Goal: Transaction & Acquisition: Book appointment/travel/reservation

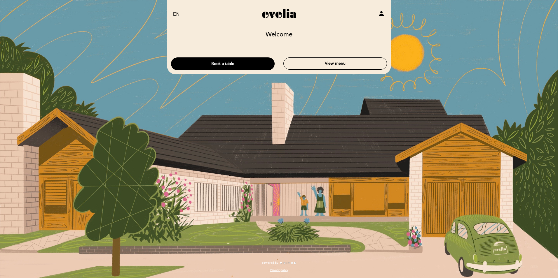
click at [223, 57] on div "Book a table View menu" at bounding box center [279, 61] width 225 height 19
click at [224, 60] on button "Book a table" at bounding box center [223, 63] width 104 height 13
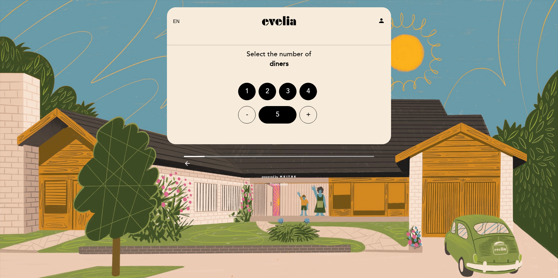
drag, startPoint x: 290, startPoint y: 89, endPoint x: 290, endPoint y: 92, distance: 3.2
click at [289, 89] on div "3" at bounding box center [288, 92] width 18 height 18
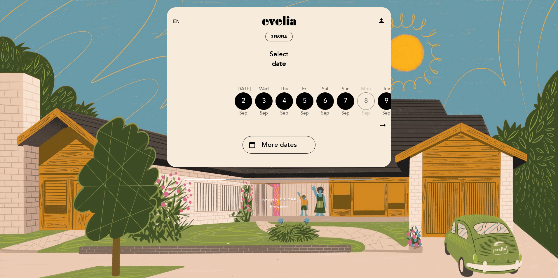
click at [382, 127] on icon "arrow_right_alt" at bounding box center [382, 125] width 9 height 13
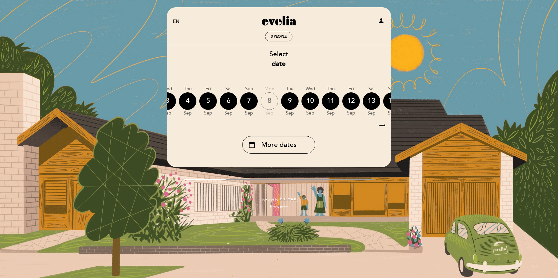
scroll to position [0, 170]
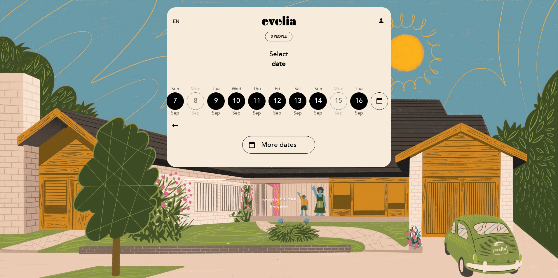
click at [255, 103] on div "11" at bounding box center [257, 102] width 18 height 18
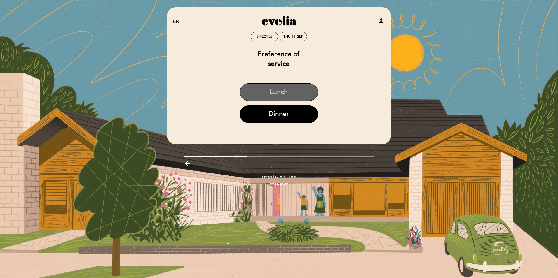
click at [292, 93] on button "Lunch" at bounding box center [279, 92] width 78 height 18
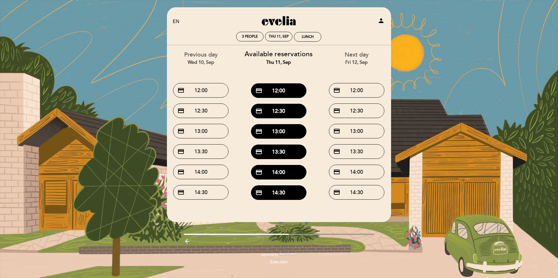
click at [456, 71] on div "EN ES PT [GEOGRAPHIC_DATA] person 3 people Thu 11, Sep Lunch Welcome Welcome, C…" at bounding box center [279, 139] width 558 height 278
click at [125, 43] on div "EN ES PT [GEOGRAPHIC_DATA] person 3 people Thu 11, Sep Lunch Welcome Welcome, C…" at bounding box center [279, 139] width 558 height 278
click at [187, 241] on icon "arrow_backward" at bounding box center [187, 241] width 7 height 7
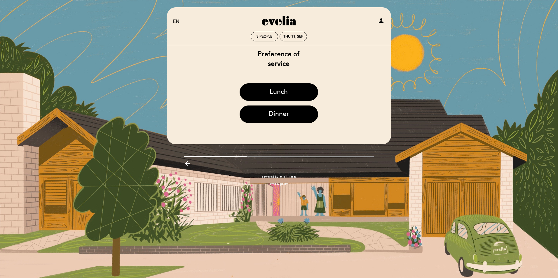
click at [187, 241] on div "EN ES PT [GEOGRAPHIC_DATA] person 3 people Thu 11, Sep Welcome Welcome, Change …" at bounding box center [279, 139] width 558 height 278
click at [188, 163] on icon "arrow_backward" at bounding box center [187, 163] width 7 height 7
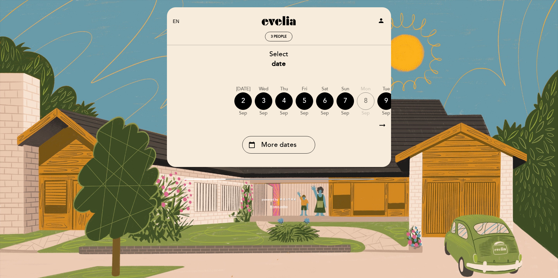
click at [167, 179] on div "EN ES PT [GEOGRAPHIC_DATA] person 3 people Welcome Welcome, Change user Book a …" at bounding box center [279, 111] width 233 height 208
click at [175, 182] on div "arrow_backward" at bounding box center [279, 186] width 233 height 12
click at [179, 182] on div "arrow_backward" at bounding box center [279, 186] width 233 height 12
click at [174, 177] on div "EN ES PT [GEOGRAPHIC_DATA] person 3 people Welcome Welcome, Change user Book a …" at bounding box center [279, 111] width 233 height 208
click at [163, 173] on div "EN ES PT [GEOGRAPHIC_DATA] person 3 people Welcome Welcome, Change user Book a …" at bounding box center [279, 111] width 233 height 208
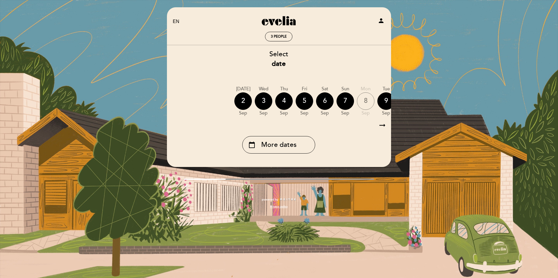
click at [161, 181] on div "EN ES PT [GEOGRAPHIC_DATA] person 3 people Welcome Welcome, Change user Book a …" at bounding box center [279, 139] width 558 height 278
click at [172, 180] on div at bounding box center [279, 179] width 233 height 1
click at [278, 39] on span "3 people" at bounding box center [279, 36] width 16 height 4
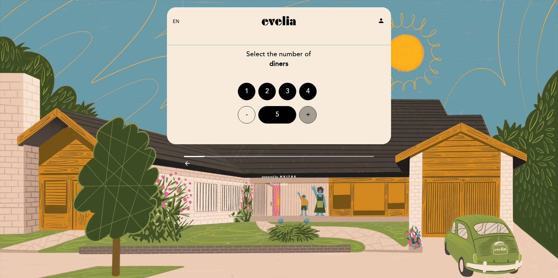
click at [310, 115] on div "+" at bounding box center [308, 115] width 18 height 18
click at [282, 113] on div "6" at bounding box center [277, 115] width 38 height 18
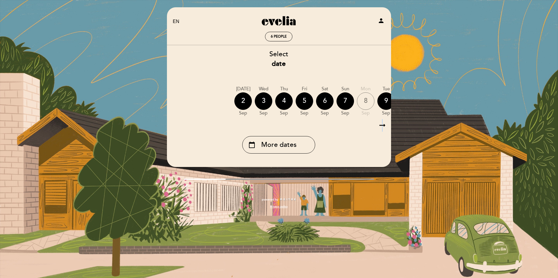
click at [383, 127] on icon "arrow_right_alt" at bounding box center [382, 125] width 9 height 13
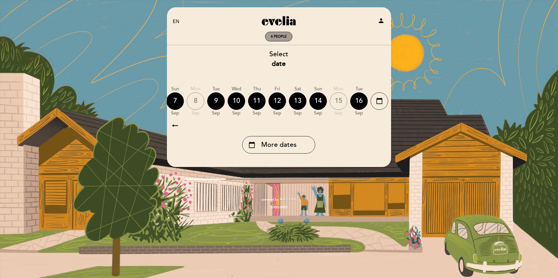
click at [278, 40] on div "6 people" at bounding box center [278, 36] width 27 height 9
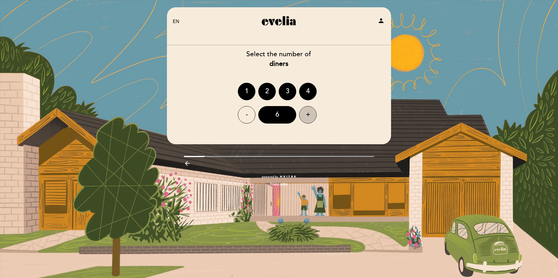
click at [308, 116] on div "+" at bounding box center [308, 115] width 18 height 18
click at [283, 115] on div "7" at bounding box center [277, 115] width 38 height 18
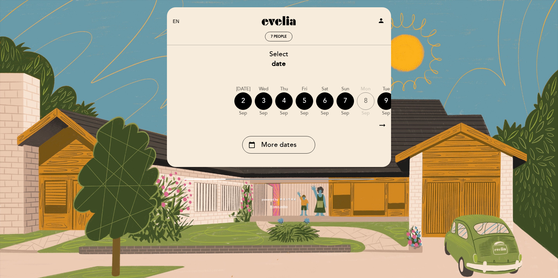
click at [381, 126] on icon "arrow_right_alt" at bounding box center [382, 125] width 9 height 13
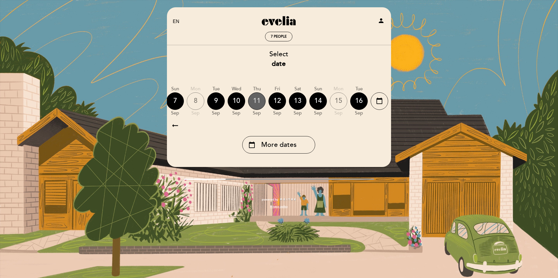
click at [253, 101] on div "11" at bounding box center [257, 102] width 18 height 18
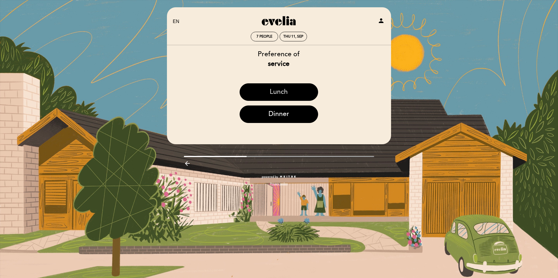
click at [288, 93] on button "Lunch" at bounding box center [279, 92] width 78 height 18
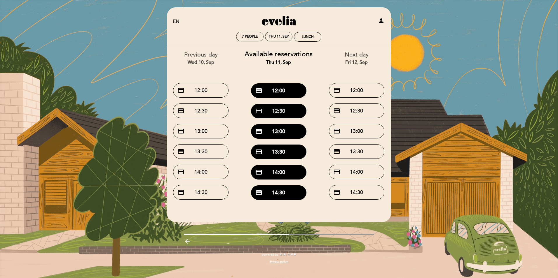
click at [282, 114] on button "credit_card 12:30" at bounding box center [278, 111] width 55 height 15
